Goal: Task Accomplishment & Management: Complete application form

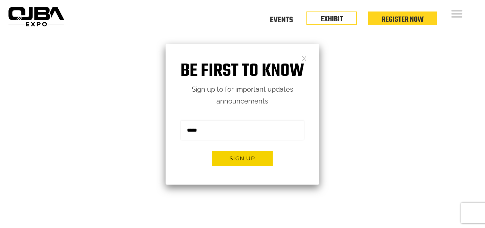
click at [334, 11] on div "Floor Plan Floor Plan Events Floor Plan EXHIBIT Register Now" at bounding box center [273, 16] width 413 height 33
click at [333, 18] on link "EXHIBIT" at bounding box center [332, 18] width 22 height 12
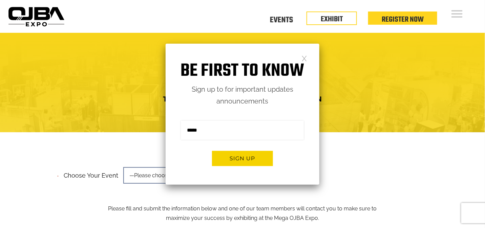
click at [304, 56] on link at bounding box center [305, 58] width 6 height 6
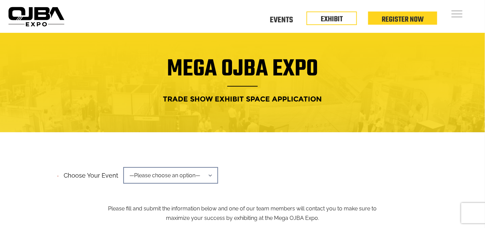
click at [203, 176] on span "—Please choose an option—" at bounding box center [170, 175] width 95 height 17
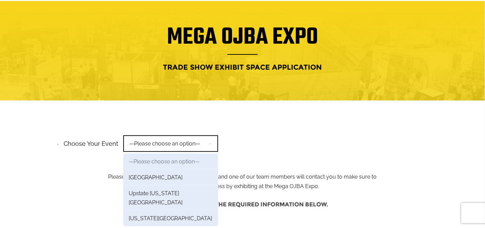
scroll to position [67, 0]
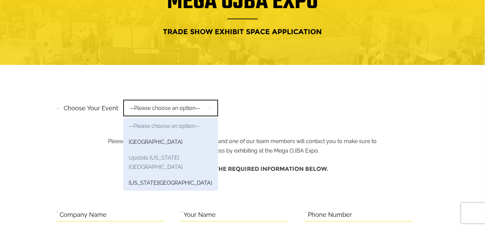
click at [166, 160] on link "Upstate New York Region" at bounding box center [170, 162] width 95 height 25
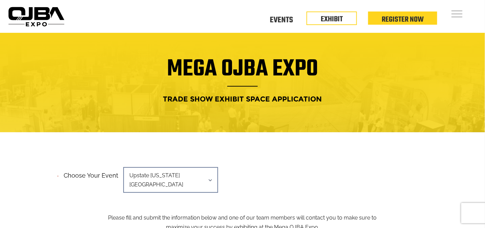
click at [294, 20] on li "Events" at bounding box center [282, 20] width 50 height 7
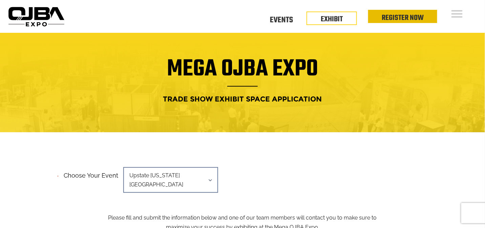
click at [381, 14] on li "Register Now" at bounding box center [402, 16] width 69 height 13
click at [414, 14] on link "Register Now" at bounding box center [403, 18] width 42 height 12
